Goal: Task Accomplishment & Management: Manage account settings

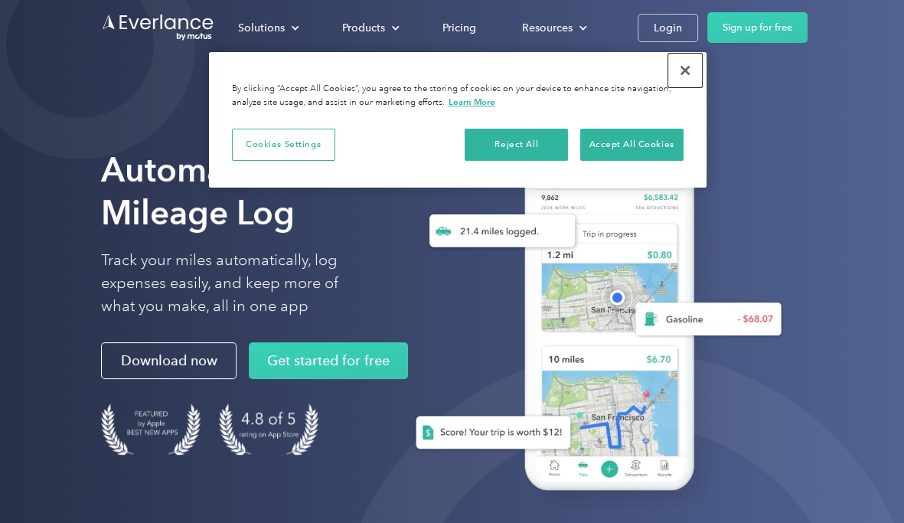
click at [681, 65] on button "Close" at bounding box center [685, 71] width 34 height 34
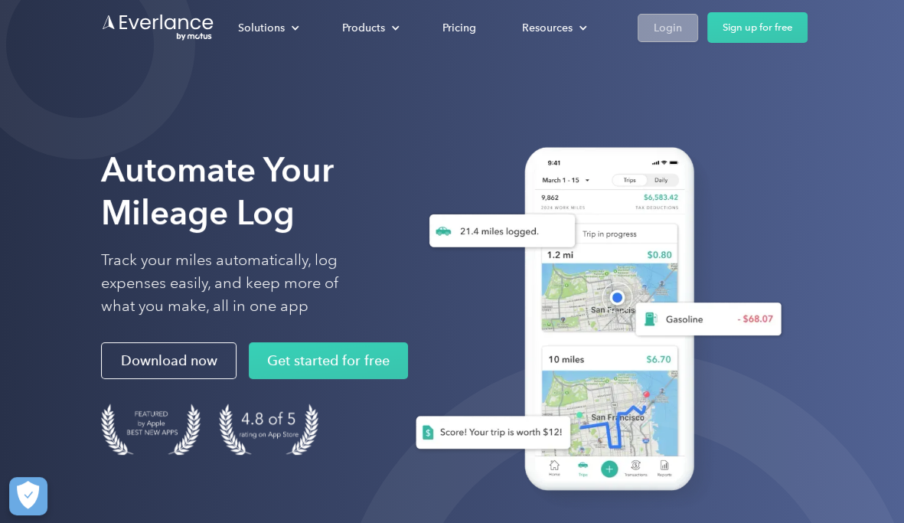
click at [668, 31] on div "Login" at bounding box center [668, 27] width 28 height 19
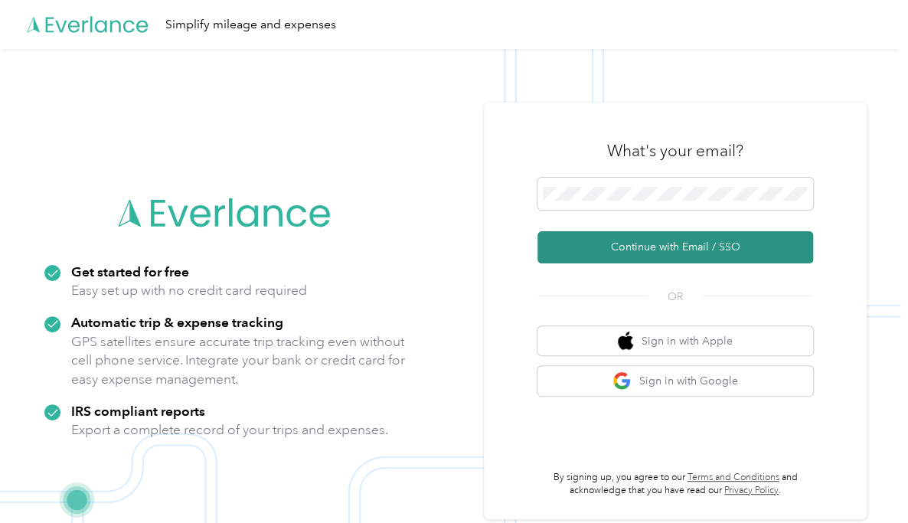
click at [659, 240] on button "Continue with Email / SSO" at bounding box center [675, 247] width 276 height 32
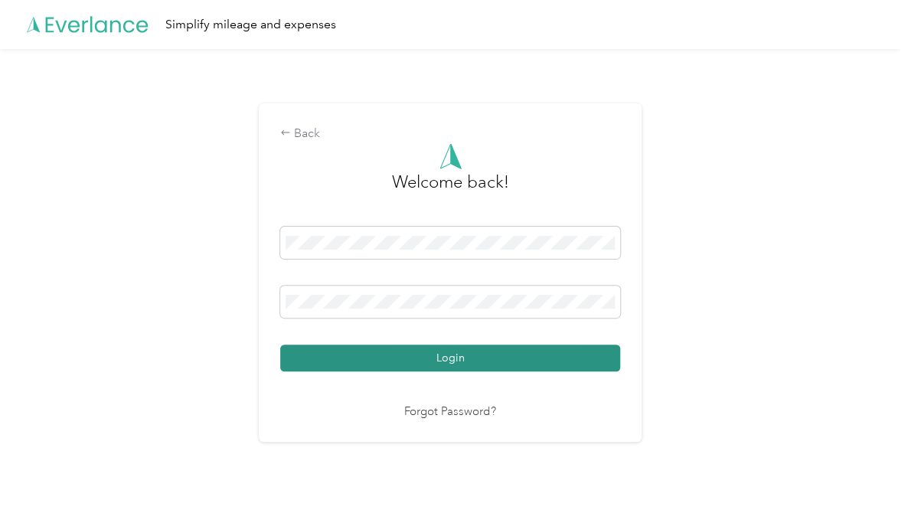
click at [495, 360] on button "Login" at bounding box center [450, 358] width 340 height 27
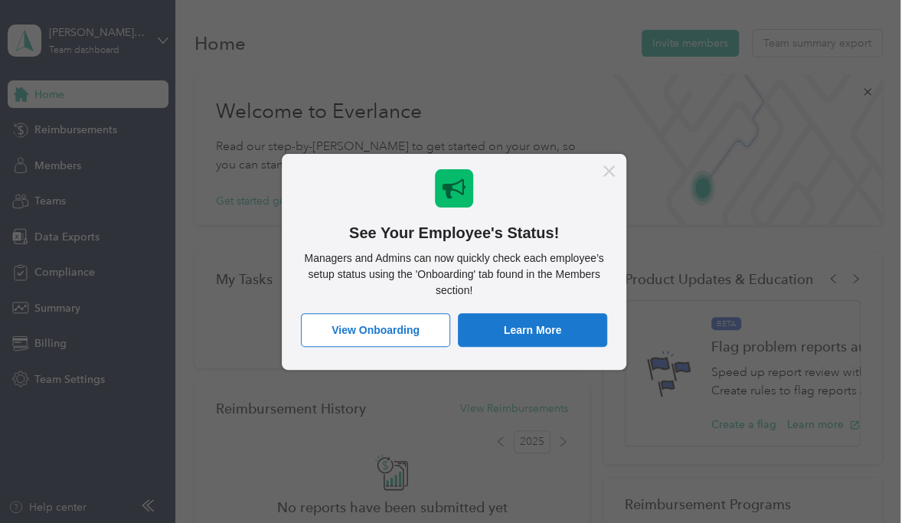
click at [613, 172] on icon "Close Message" at bounding box center [608, 170] width 11 height 11
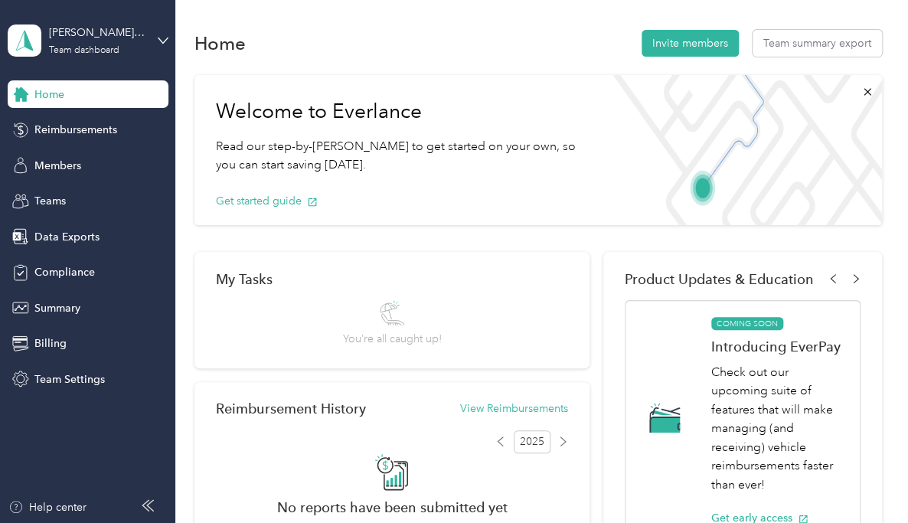
click at [152, 503] on icon at bounding box center [148, 505] width 12 height 12
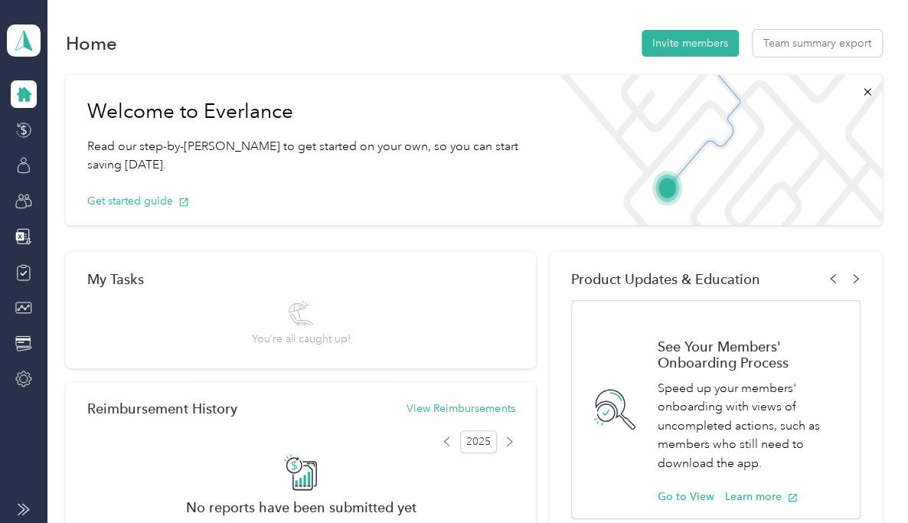
click at [21, 509] on icon at bounding box center [24, 509] width 12 height 12
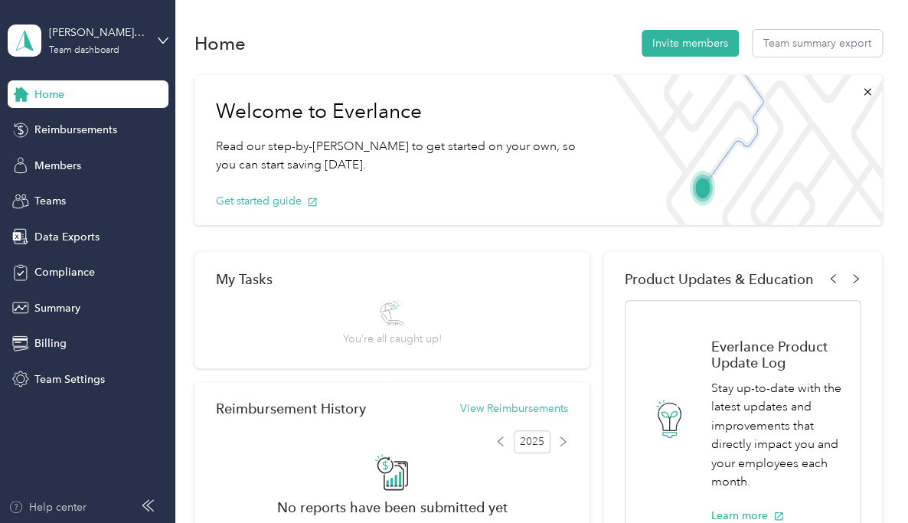
click at [34, 506] on div "Help center" at bounding box center [47, 507] width 78 height 16
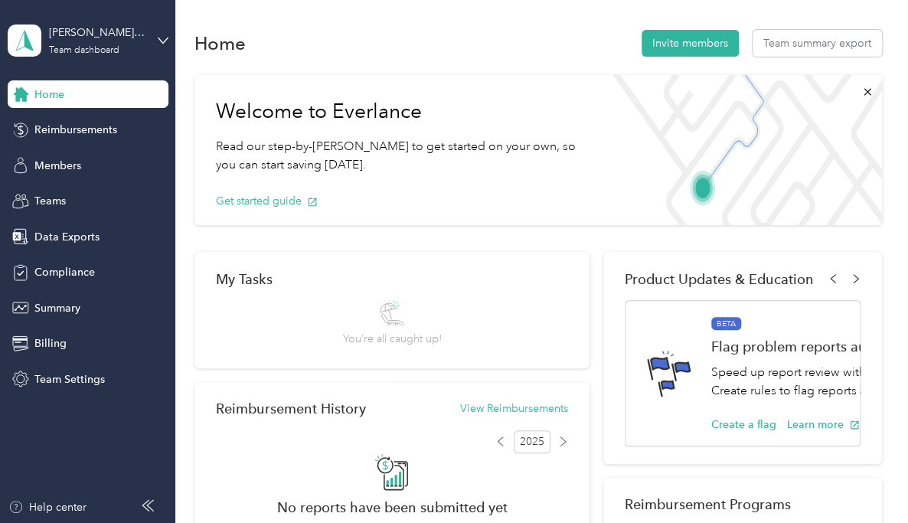
click at [141, 96] on div "Home" at bounding box center [88, 94] width 161 height 28
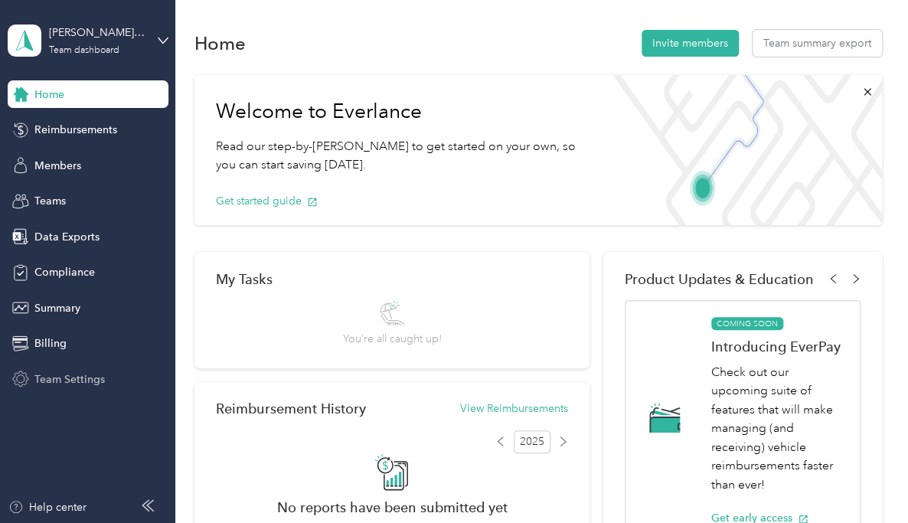
click at [63, 382] on span "Team Settings" at bounding box center [69, 379] width 70 height 16
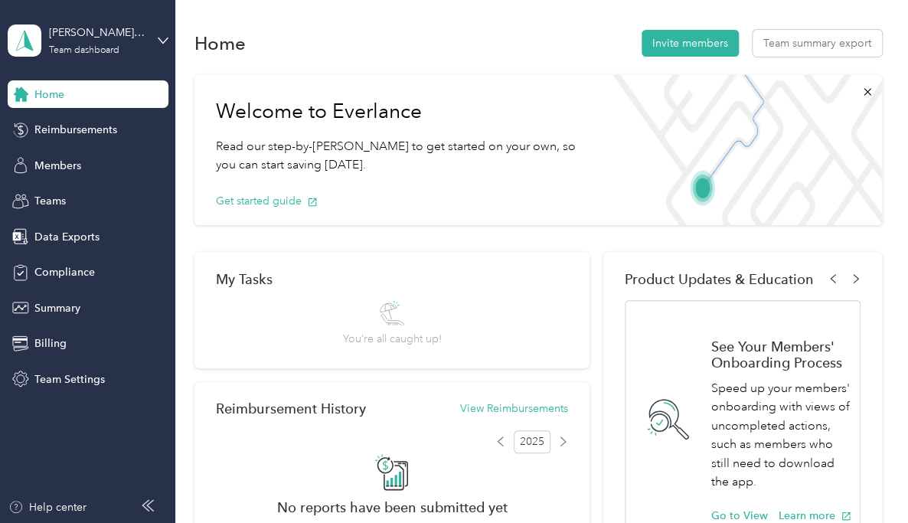
click at [66, 94] on div "Home" at bounding box center [88, 94] width 161 height 28
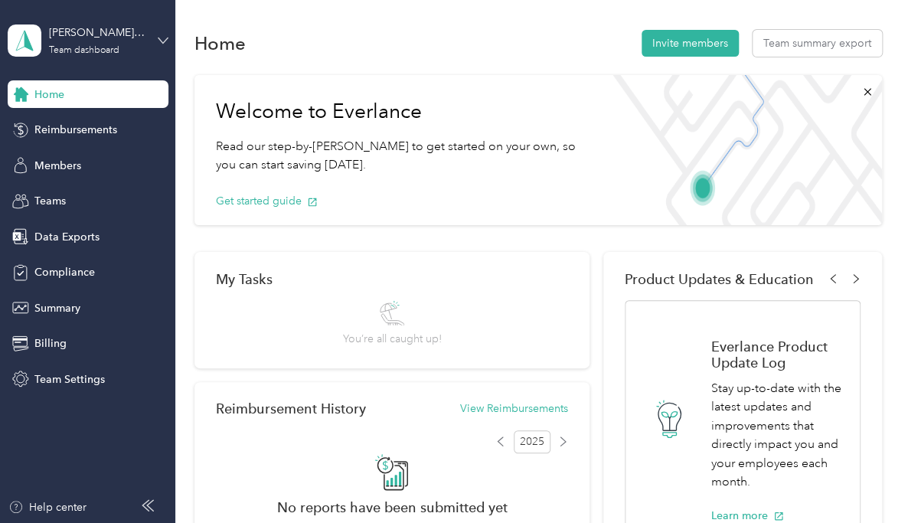
click at [165, 35] on icon at bounding box center [163, 40] width 11 height 11
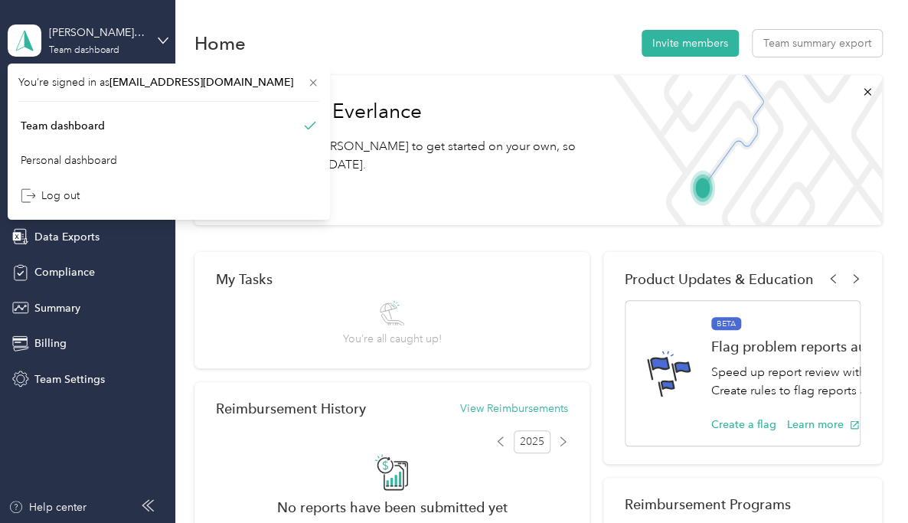
click at [128, 15] on div "Thompson Transport Team dashboard" at bounding box center [88, 41] width 161 height 54
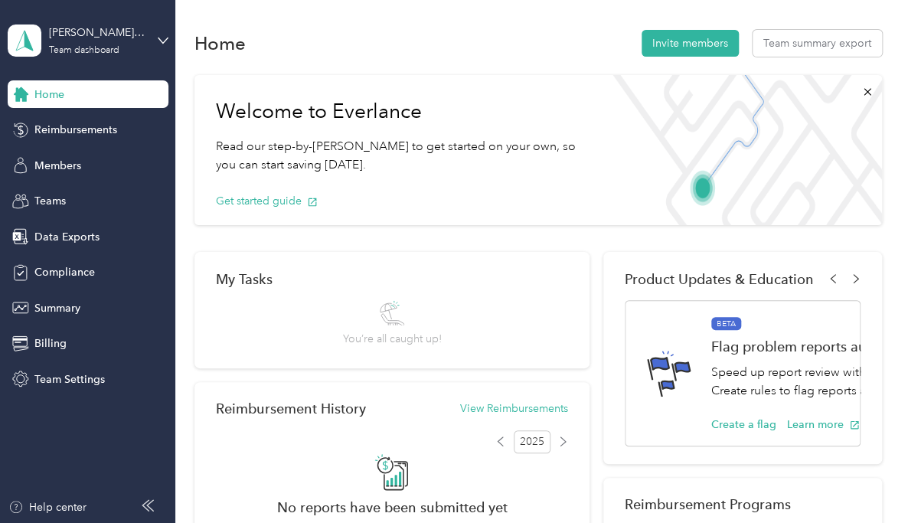
click at [98, 101] on div "Home" at bounding box center [88, 94] width 161 height 28
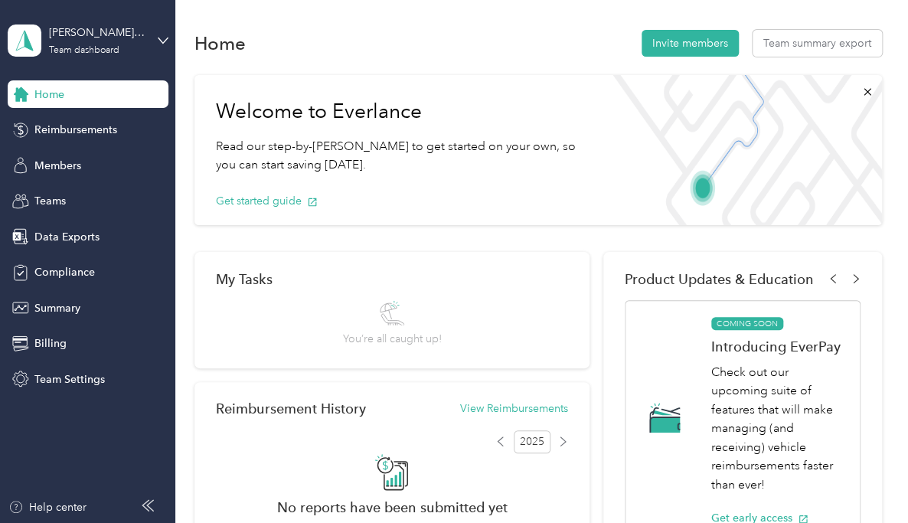
click at [98, 101] on div "Home" at bounding box center [88, 94] width 161 height 28
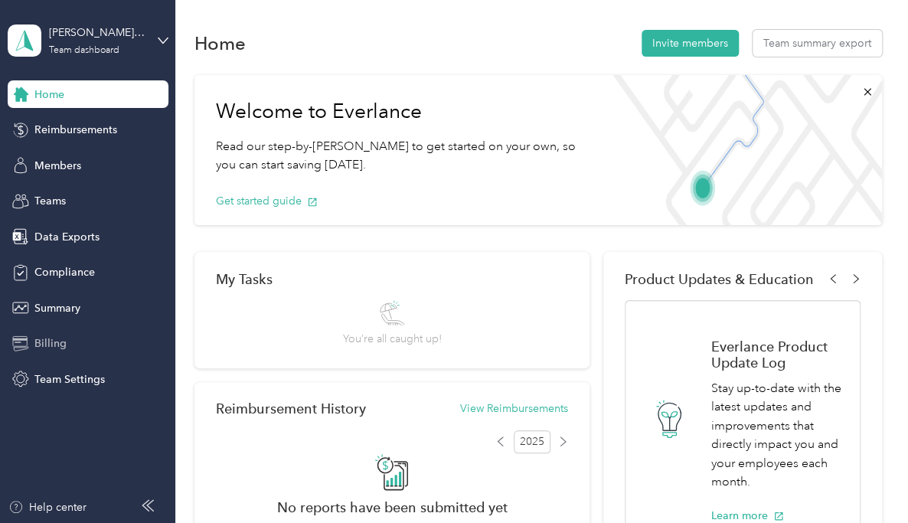
click at [64, 346] on span "Billing" at bounding box center [50, 343] width 32 height 16
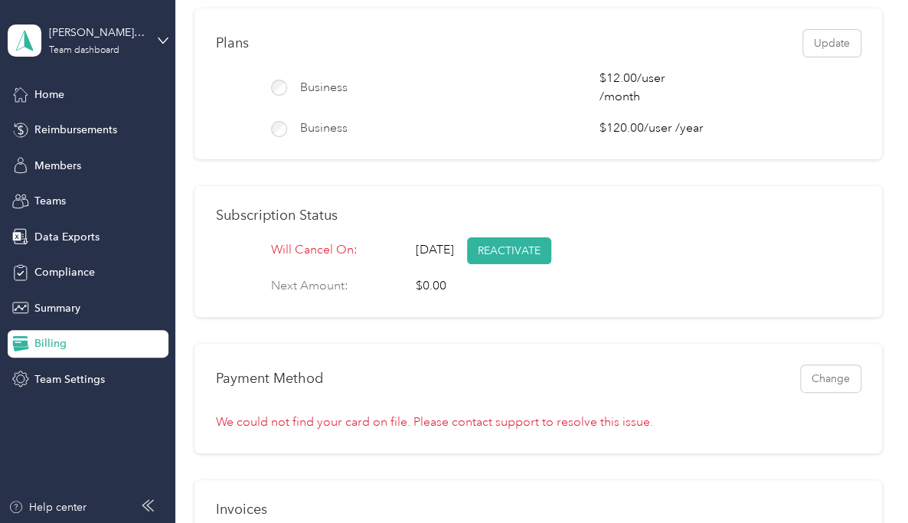
scroll to position [61, 0]
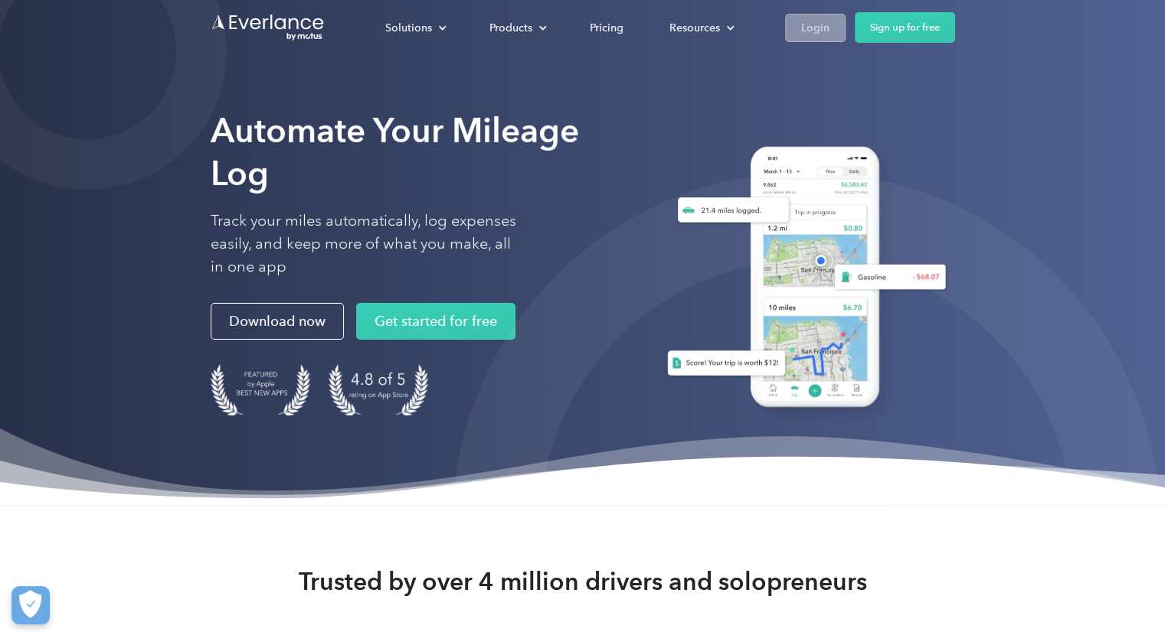
click at [832, 25] on link "Login" at bounding box center [815, 28] width 60 height 28
